Goal: Check status: Check status

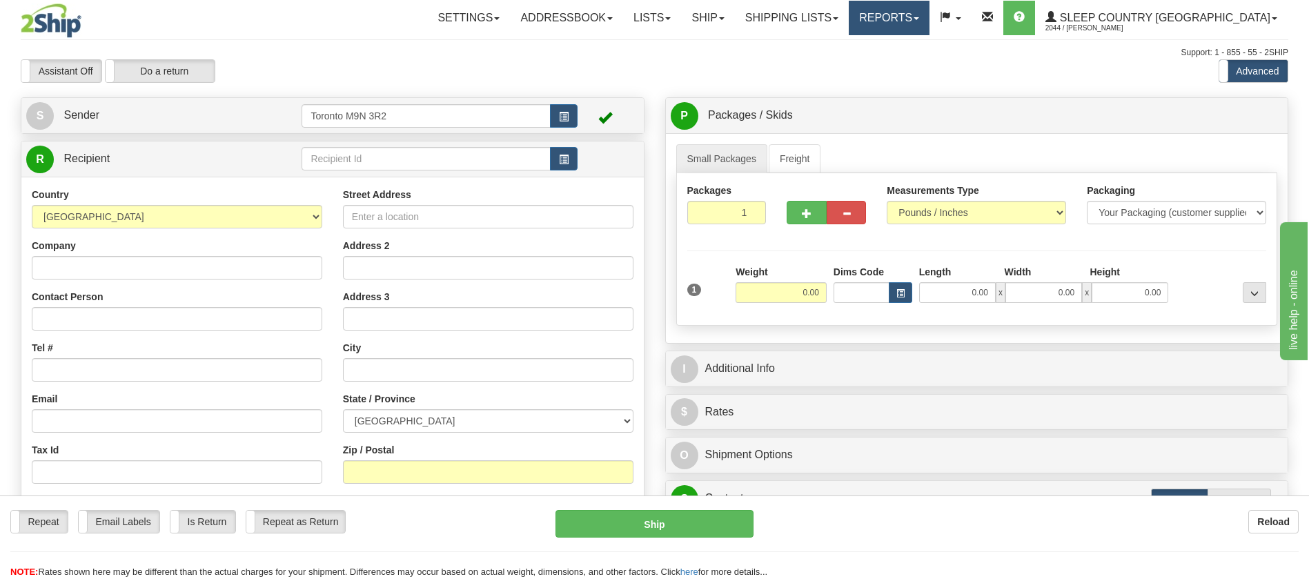
drag, startPoint x: 948, startPoint y: 24, endPoint x: 933, endPoint y: 35, distance: 18.4
click at [929, 23] on link "Reports" at bounding box center [889, 18] width 81 height 35
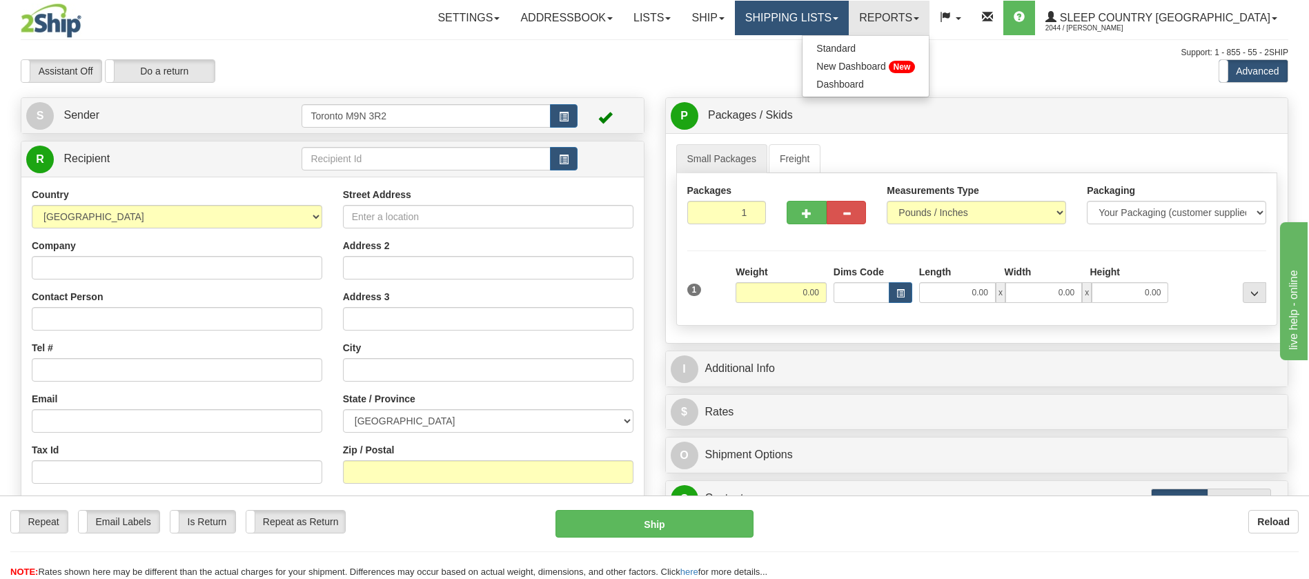
click at [849, 26] on link "Shipping lists" at bounding box center [792, 18] width 114 height 35
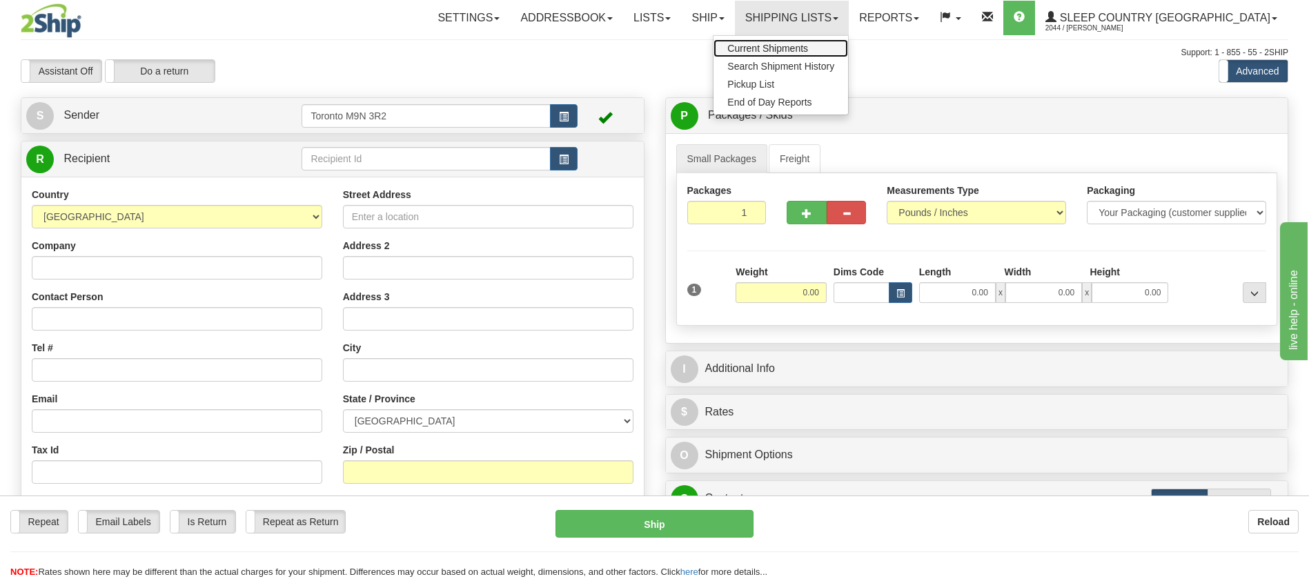
click at [808, 44] on span "Current Shipments" at bounding box center [767, 48] width 81 height 11
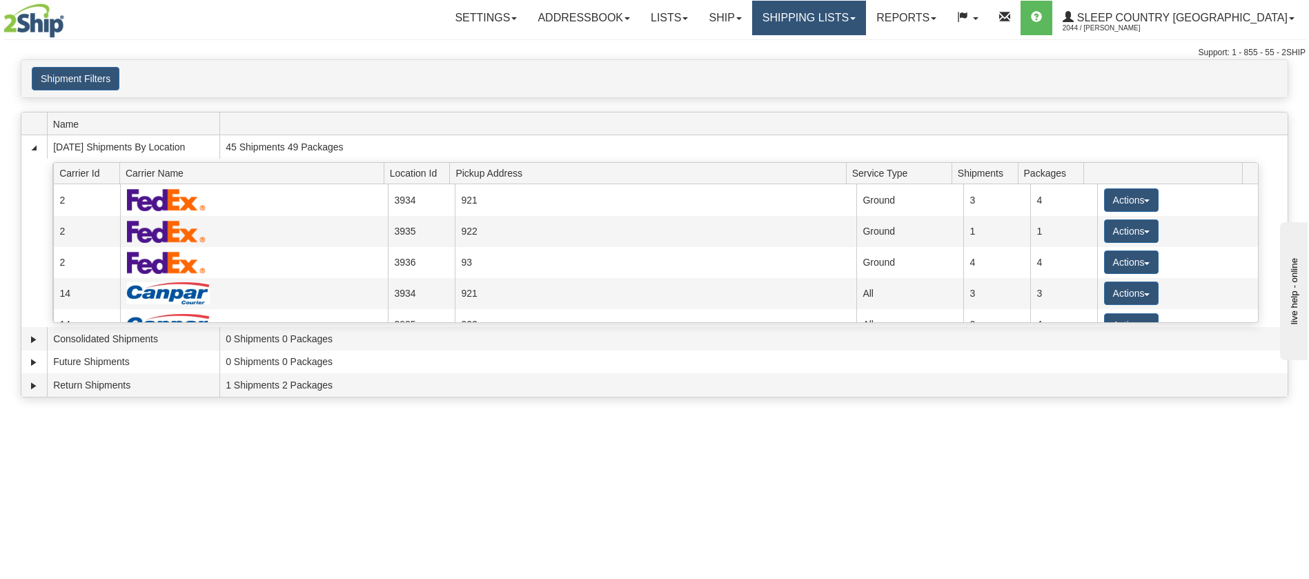
click at [845, 21] on link "Shipping lists" at bounding box center [809, 18] width 114 height 35
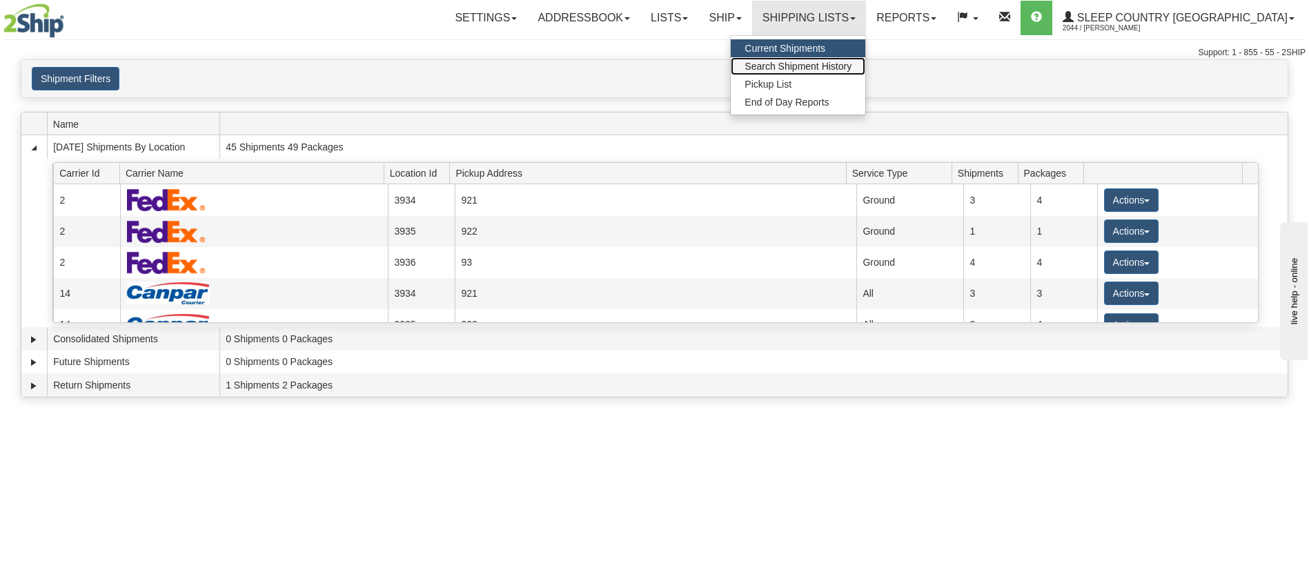
click at [840, 68] on span "Search Shipment History" at bounding box center [798, 66] width 107 height 11
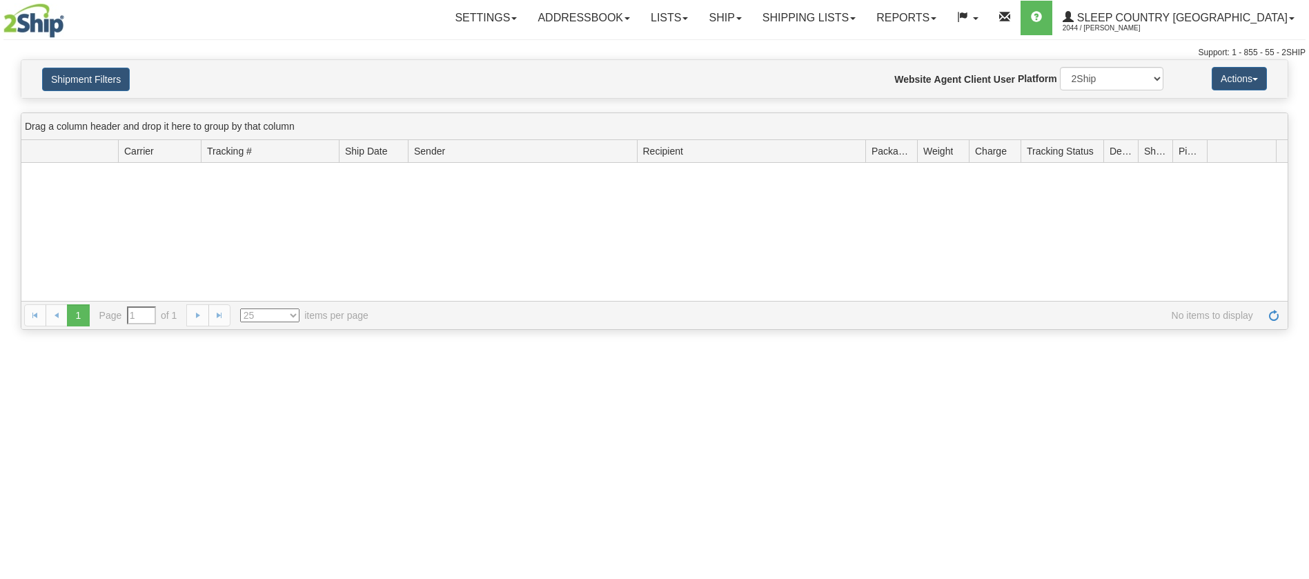
type input "From [DATE] To [DATE]"
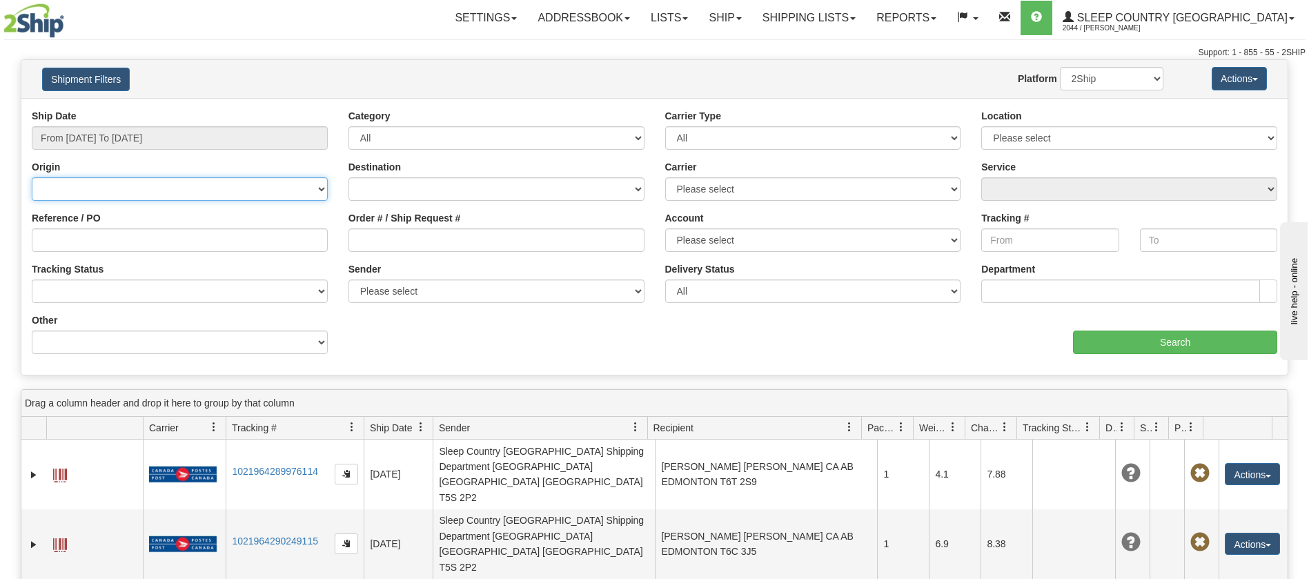
click at [86, 188] on select "Canada United States Mexico Puerto Rico Romania Australia New Zealand SouthAfri…" at bounding box center [180, 188] width 296 height 23
click at [136, 184] on select "Canada United States Mexico Puerto Rico Romania Australia New Zealand SouthAfri…" at bounding box center [180, 188] width 296 height 23
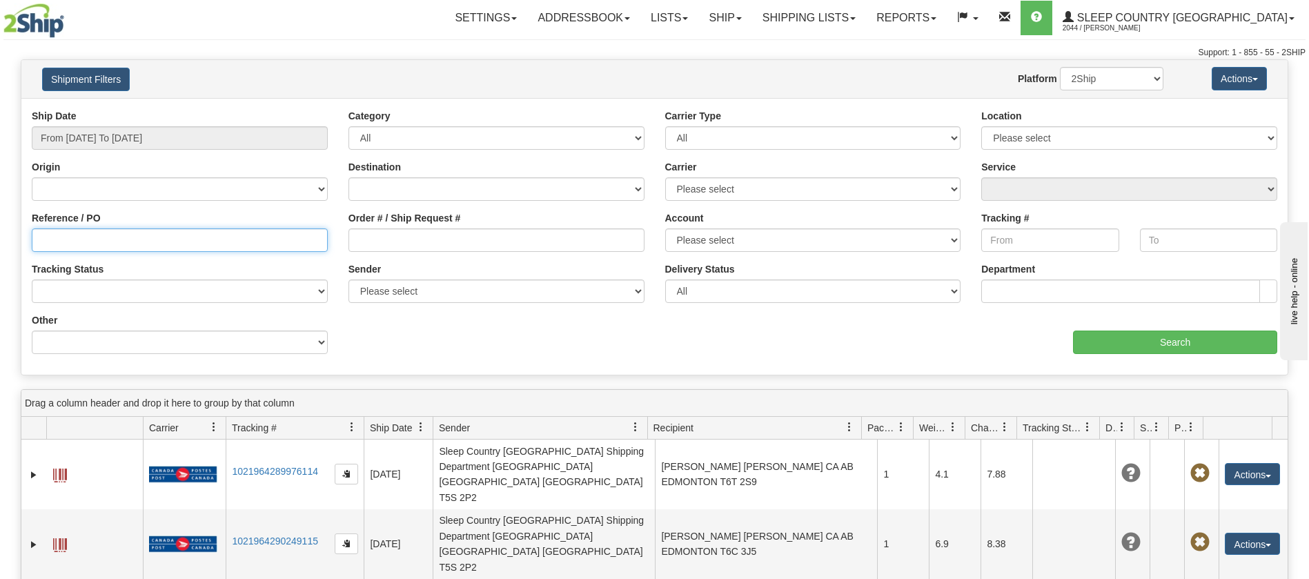
click at [73, 245] on input "Reference / PO" at bounding box center [180, 239] width 296 height 23
paste input "9002I053690"
type input "9002I053690"
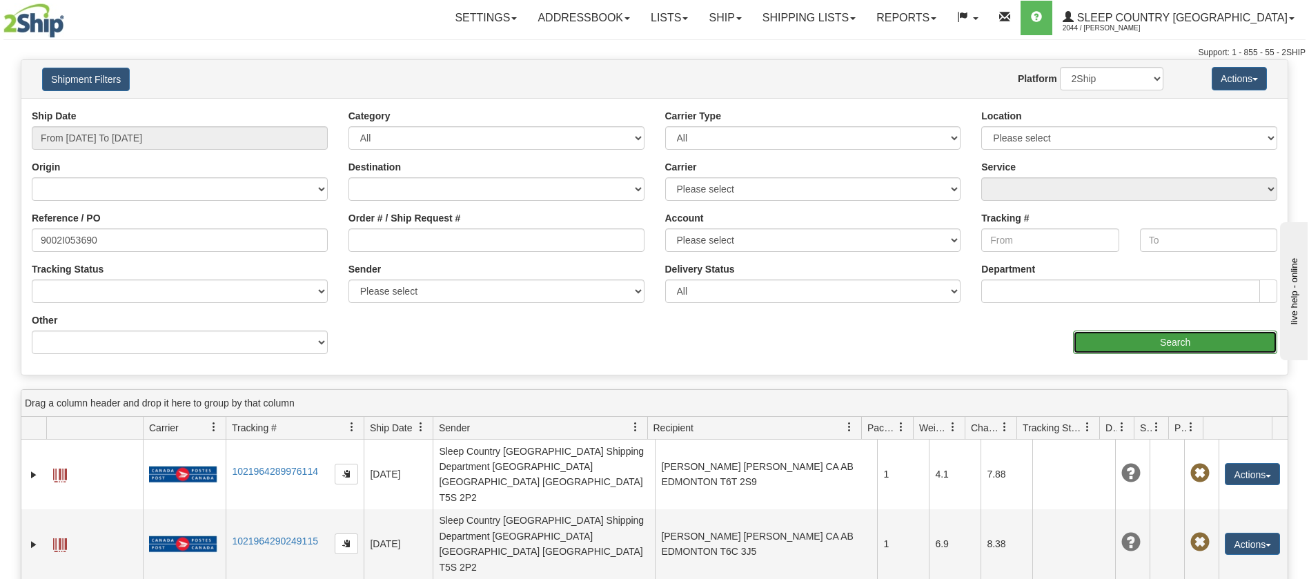
click at [1186, 350] on input "Search" at bounding box center [1175, 342] width 204 height 23
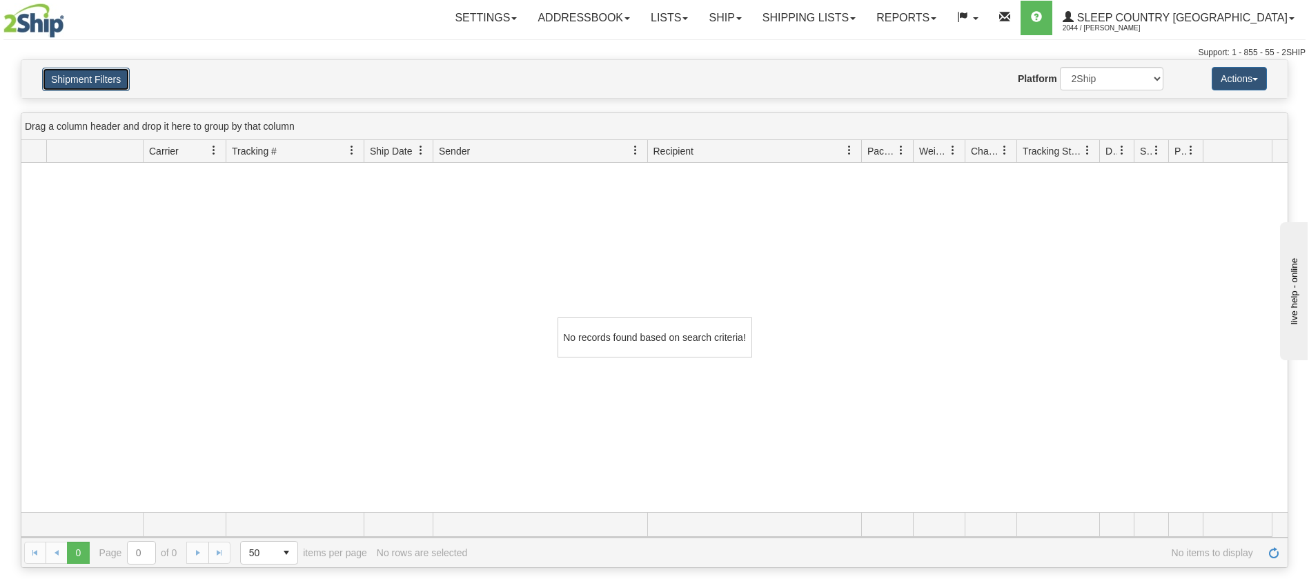
click at [100, 87] on button "Shipment Filters" at bounding box center [86, 79] width 88 height 23
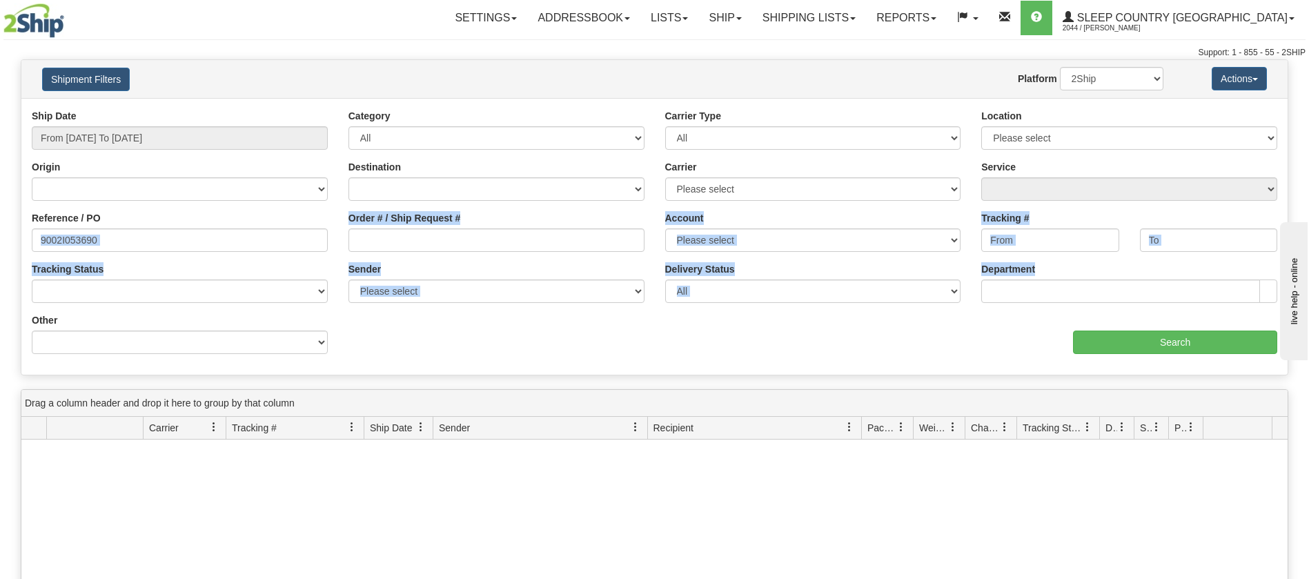
drag, startPoint x: 122, startPoint y: 226, endPoint x: 0, endPoint y: 255, distance: 125.5
click at [0, 255] on div "Please wait... × Confirm Delete Delete Cancel × Confirm Delete Yes No Cancel × …" at bounding box center [654, 451] width 1309 height 785
click at [153, 238] on input "9002I053690" at bounding box center [180, 239] width 296 height 23
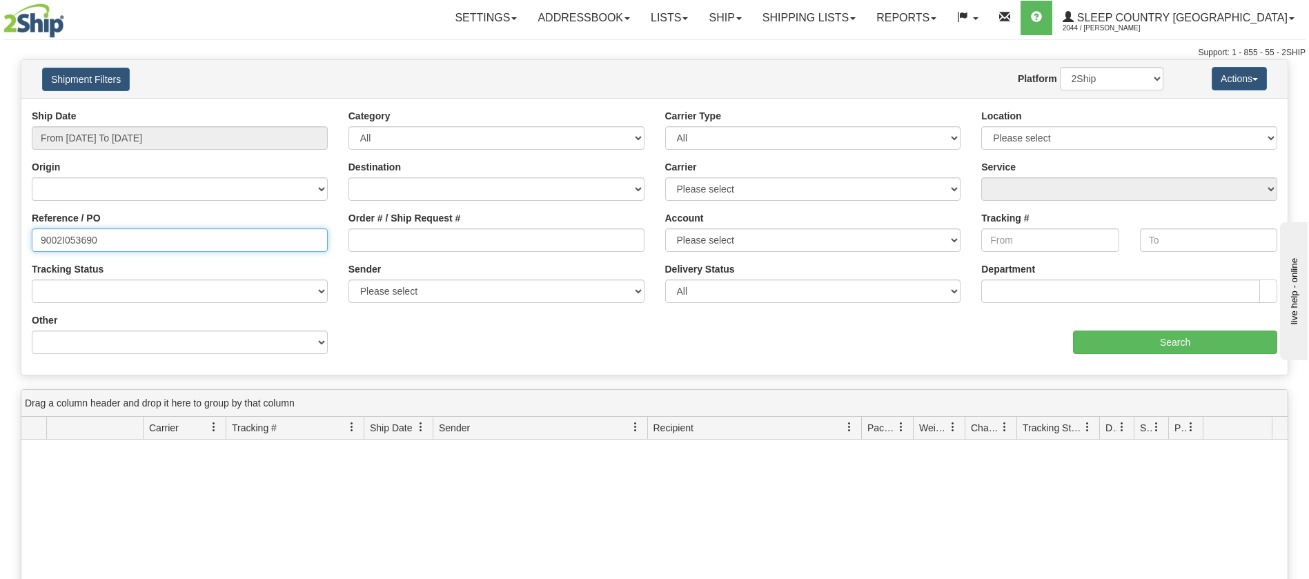
drag, startPoint x: 148, startPoint y: 240, endPoint x: 0, endPoint y: 248, distance: 148.6
click at [0, 248] on div "Please wait... × Confirm Delete Delete Cancel × Confirm Delete Yes No Cancel × …" at bounding box center [654, 451] width 1309 height 785
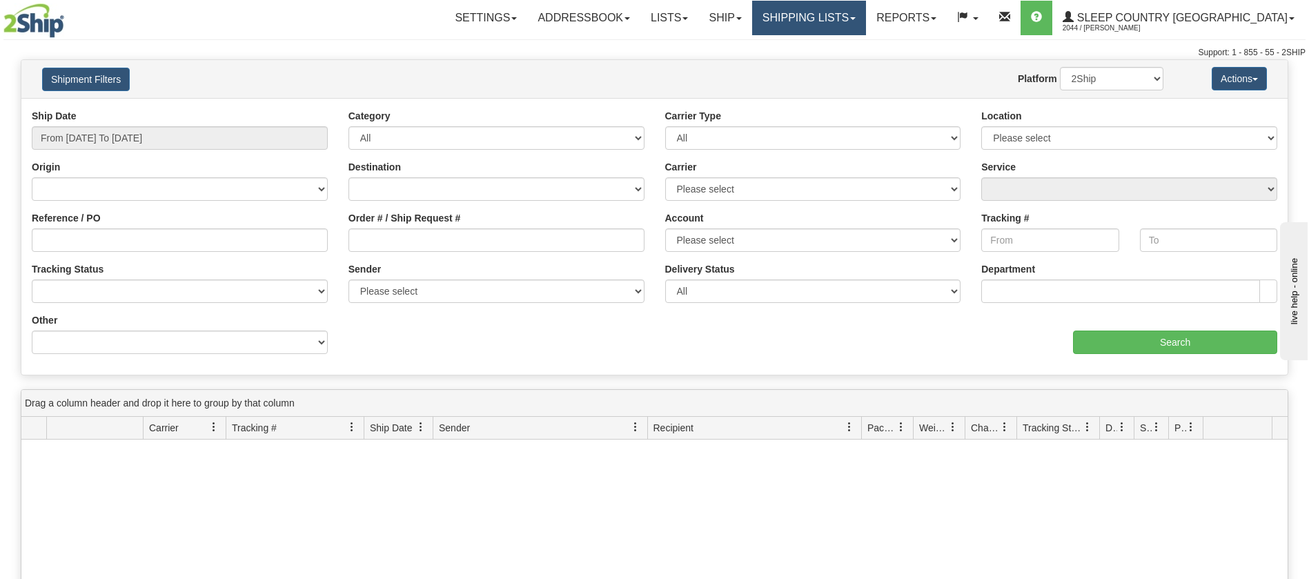
click at [852, 29] on link "Shipping lists" at bounding box center [809, 18] width 114 height 35
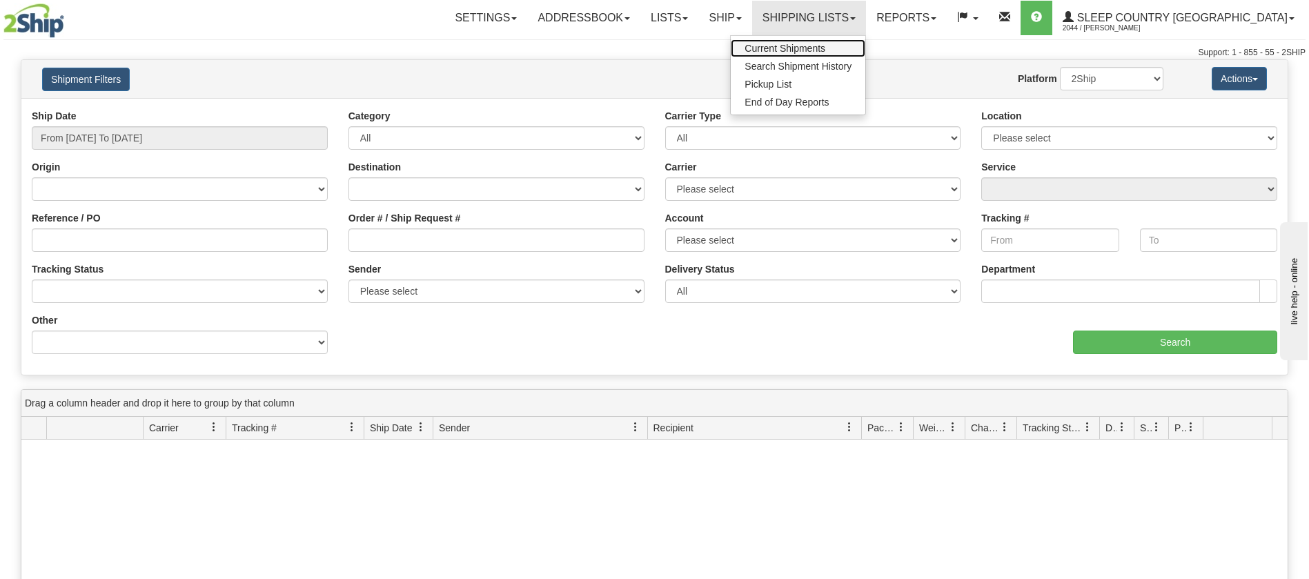
click at [825, 45] on span "Current Shipments" at bounding box center [785, 48] width 81 height 11
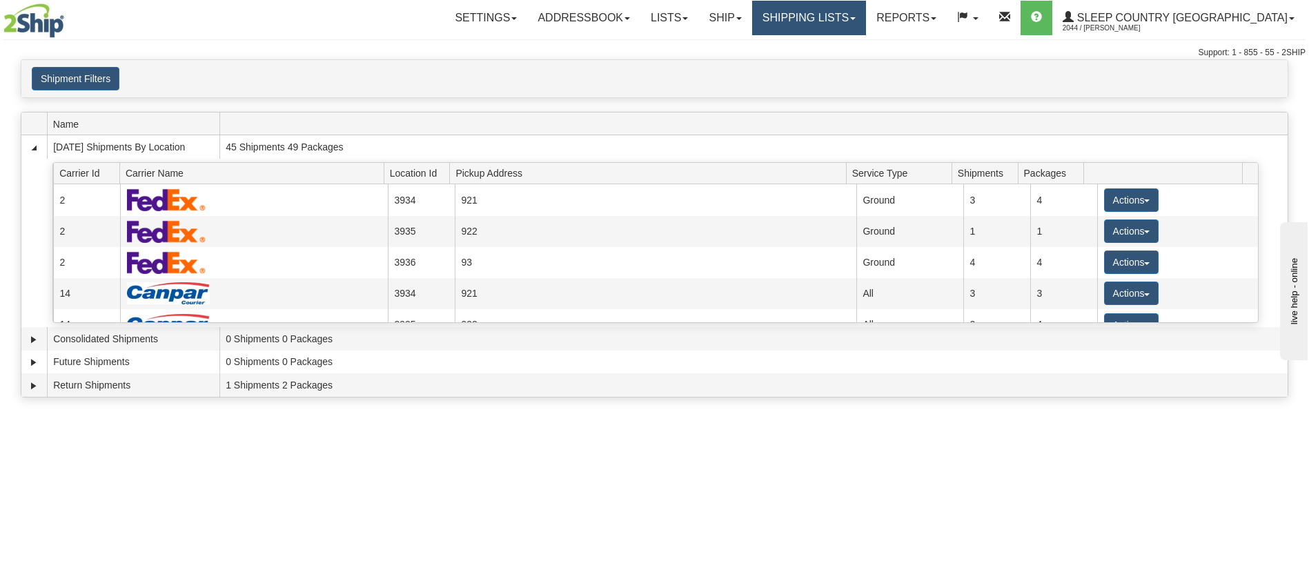
click at [866, 19] on link "Shipping lists" at bounding box center [809, 18] width 114 height 35
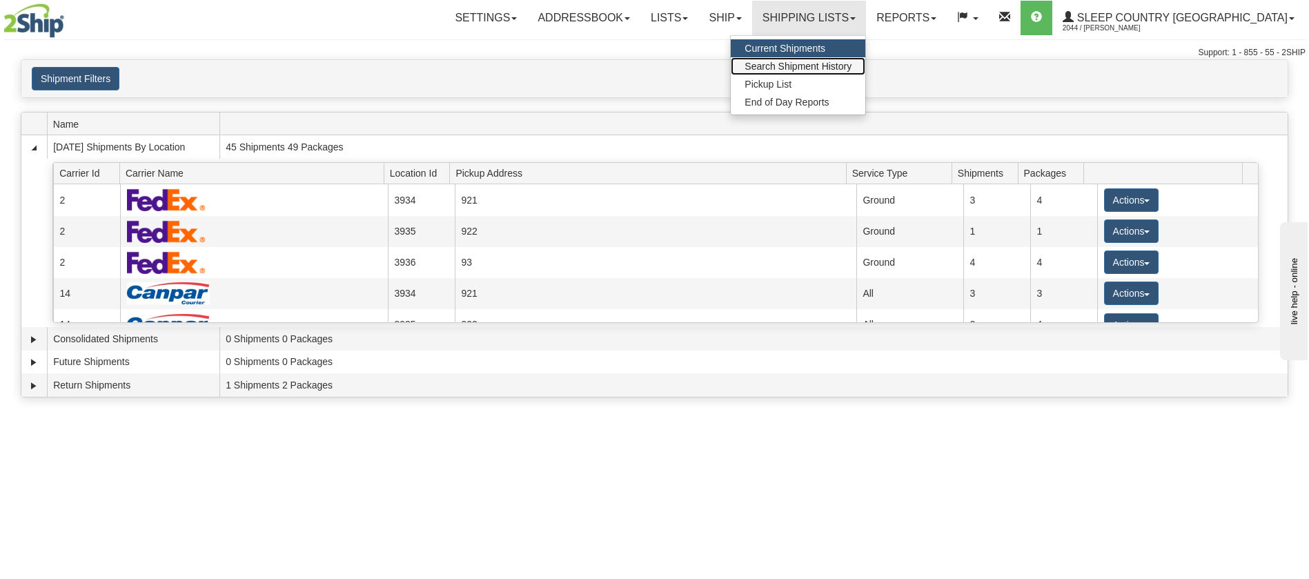
click at [851, 61] on span "Search Shipment History" at bounding box center [798, 66] width 107 height 11
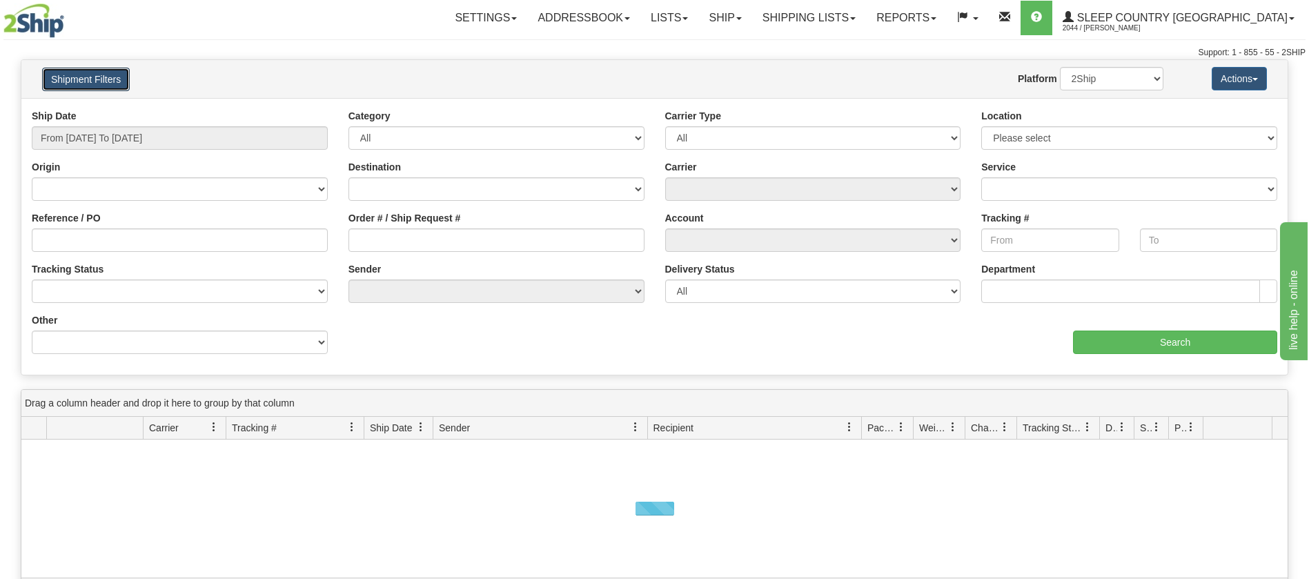
click at [106, 86] on button "Shipment Filters" at bounding box center [86, 79] width 88 height 23
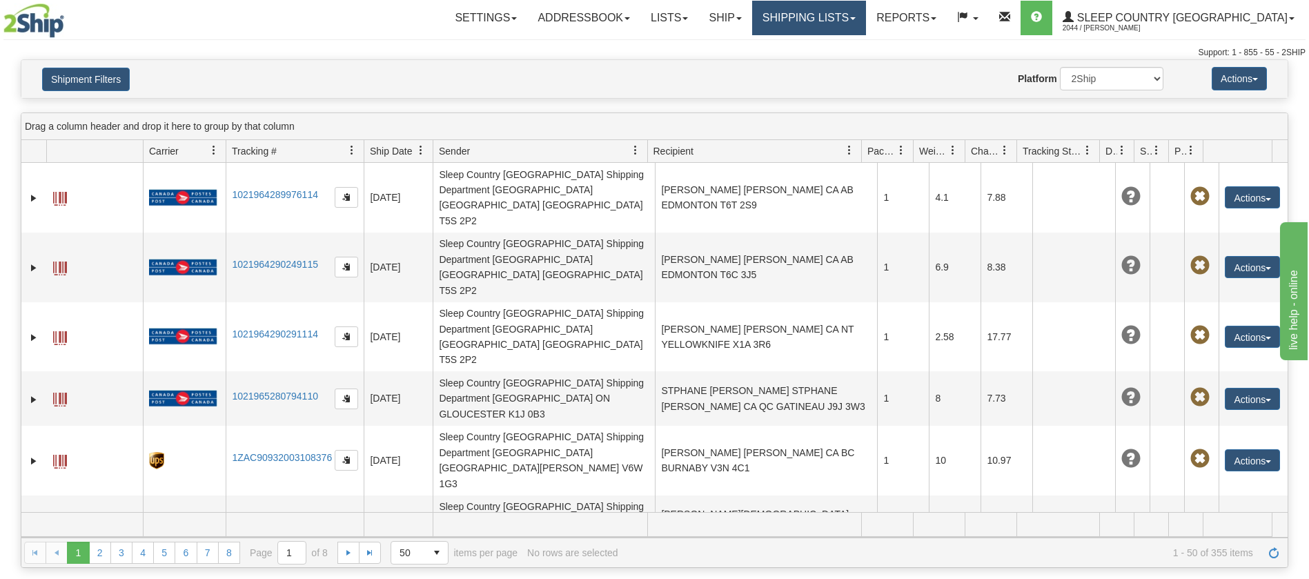
click at [866, 21] on link "Shipping lists" at bounding box center [809, 18] width 114 height 35
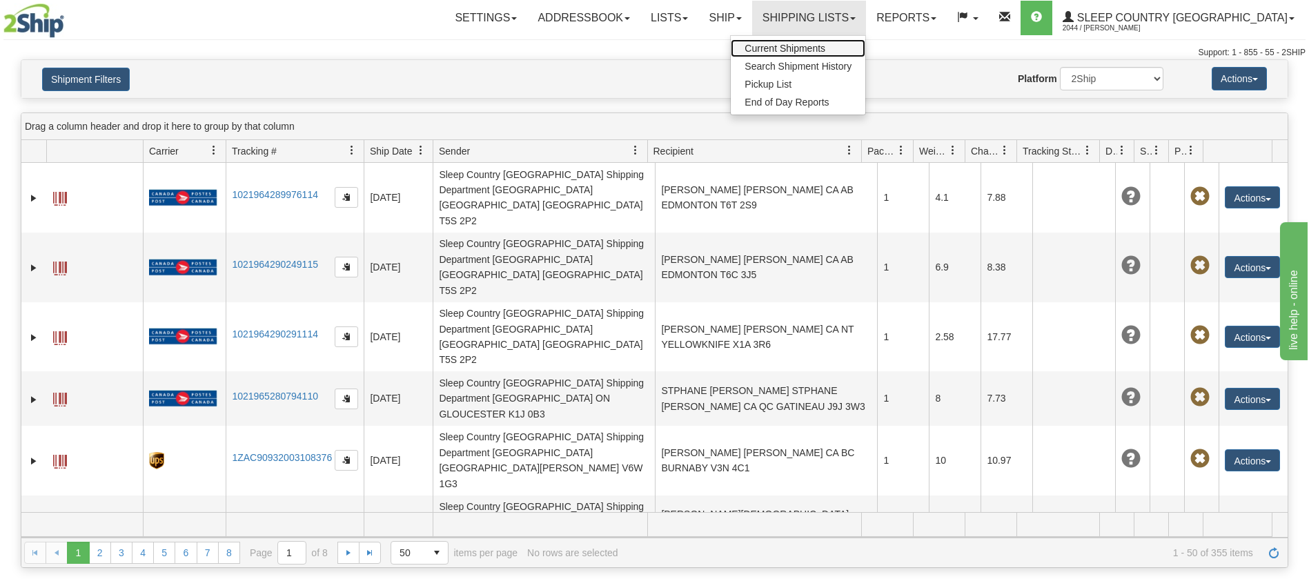
click at [822, 50] on span "Current Shipments" at bounding box center [785, 48] width 81 height 11
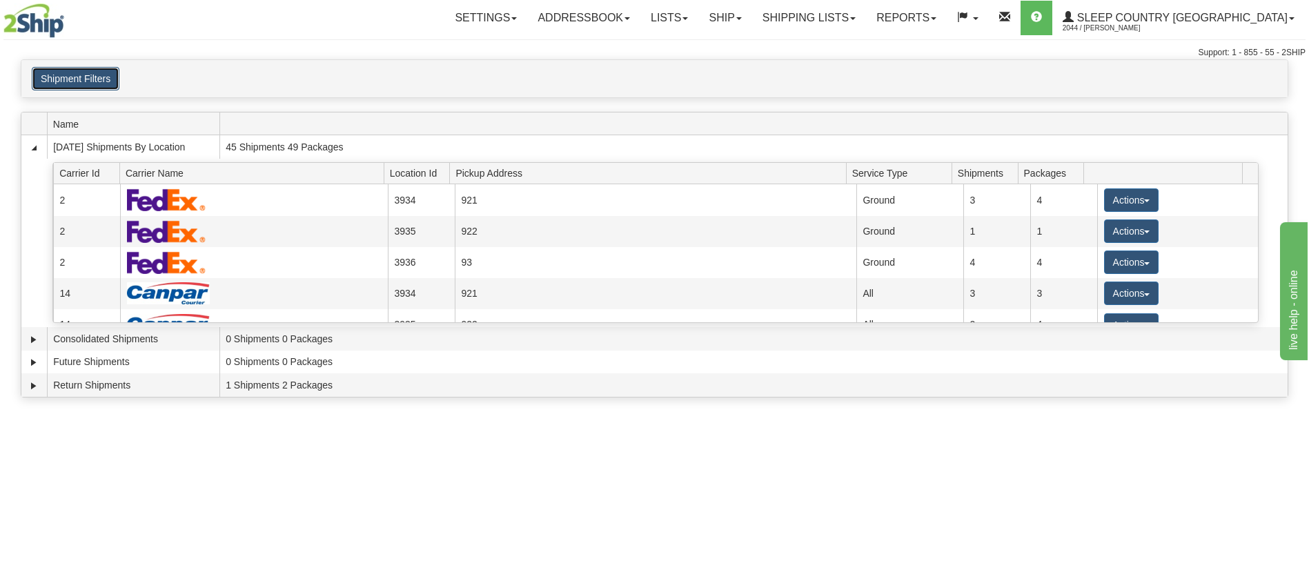
click at [109, 82] on button "Shipment Filters" at bounding box center [76, 78] width 88 height 23
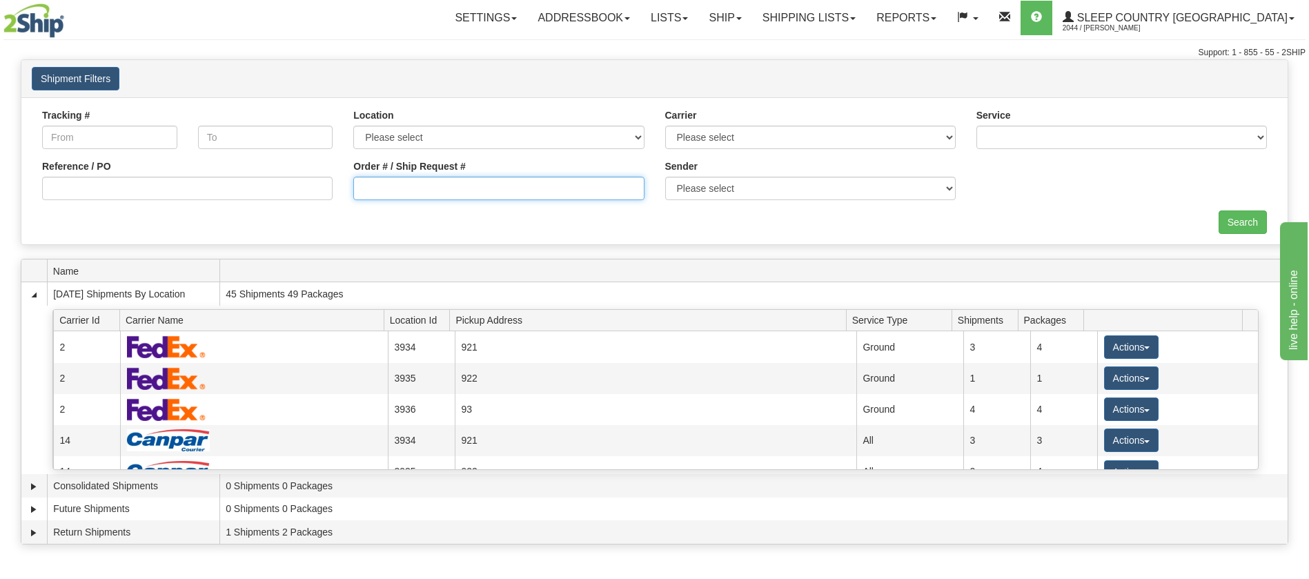
click at [415, 195] on input "Order # / Ship Request #" at bounding box center [498, 188] width 290 height 23
paste input "9002I053690"
type input "9002I053690"
click at [1235, 223] on input "Search" at bounding box center [1243, 221] width 48 height 23
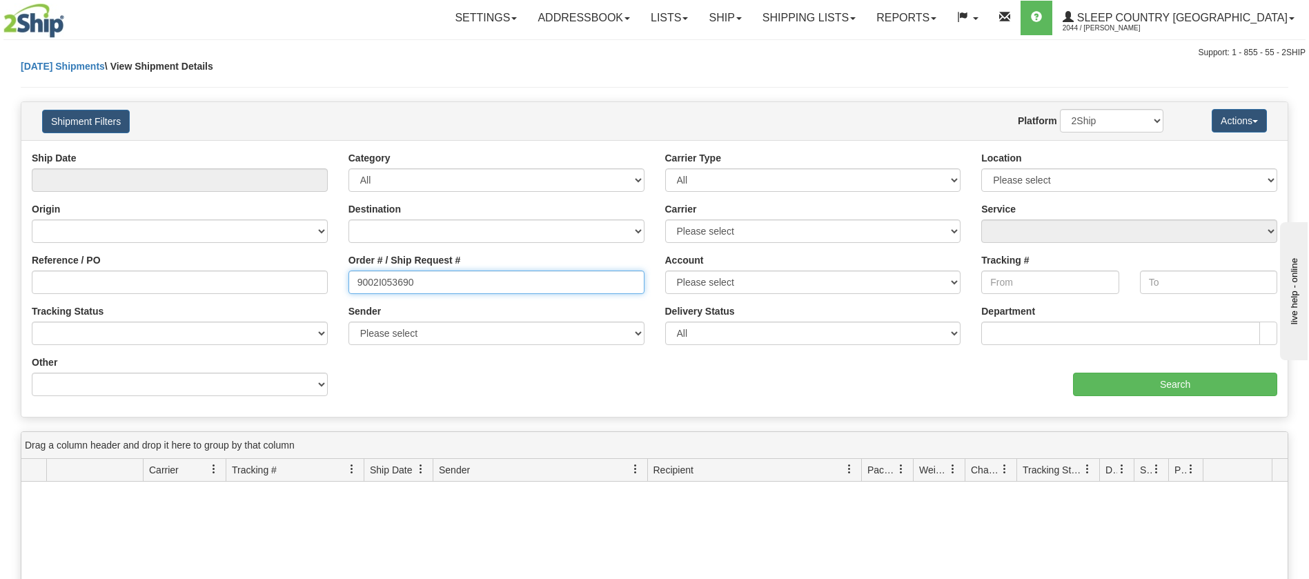
drag, startPoint x: 422, startPoint y: 286, endPoint x: 177, endPoint y: 286, distance: 245.0
click at [177, 151] on div "Reference / PO Order # / Ship Request # 9002I053690 Account Please select [GEOG…" at bounding box center [654, 151] width 1266 height 0
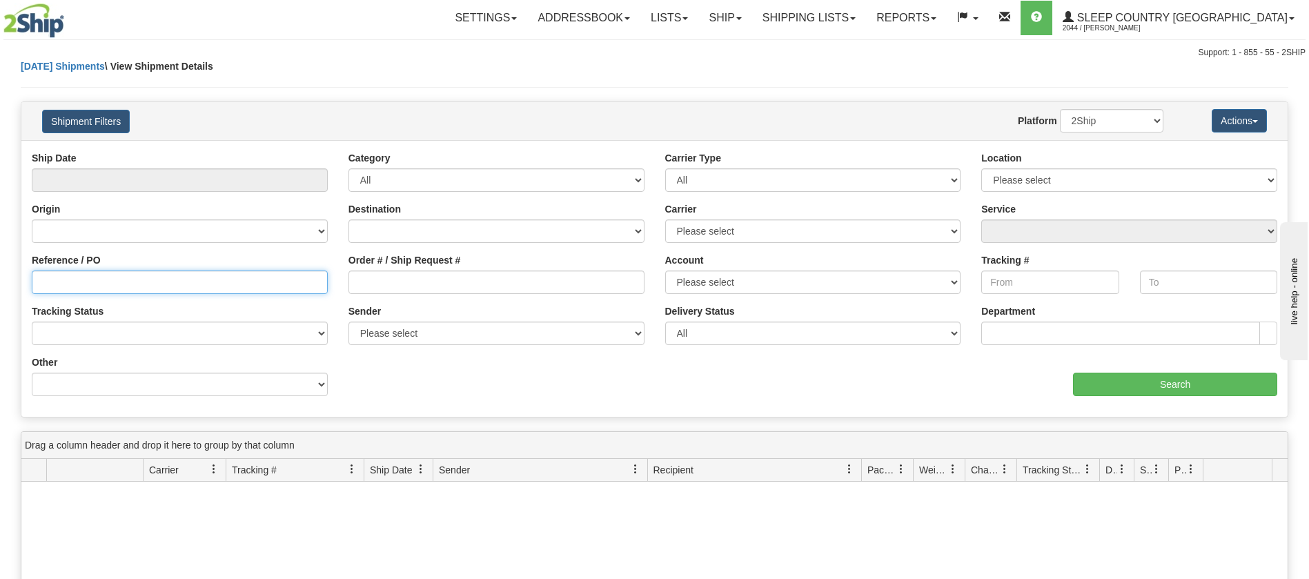
click at [147, 288] on input "Reference / PO" at bounding box center [180, 281] width 296 height 23
paste input "9002I053690"
type input "9002I053690"
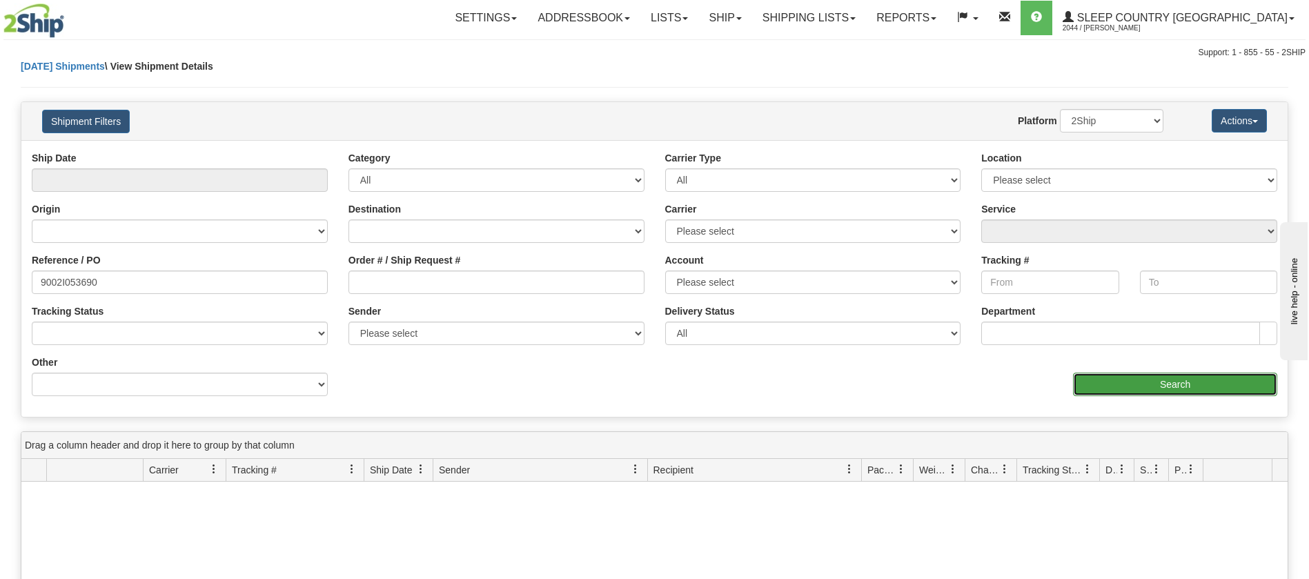
click at [1117, 391] on input "Search" at bounding box center [1175, 384] width 204 height 23
